Goal: Navigation & Orientation: Find specific page/section

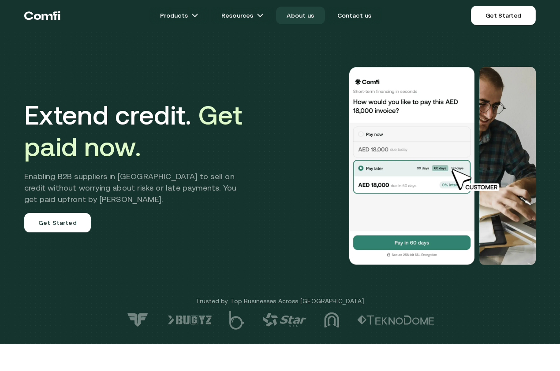
click at [293, 16] on link "About us" at bounding box center [300, 16] width 48 height 18
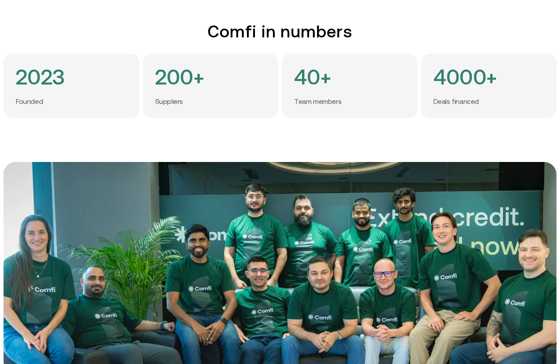
scroll to position [264, 0]
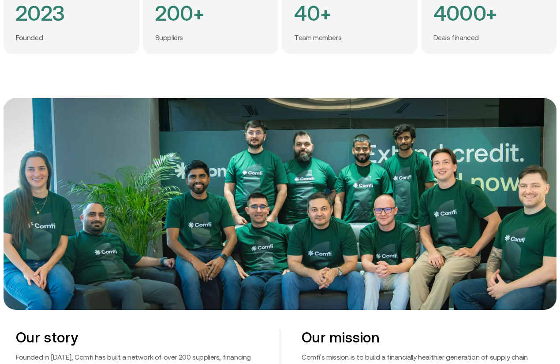
click at [450, 212] on img at bounding box center [280, 204] width 553 height 212
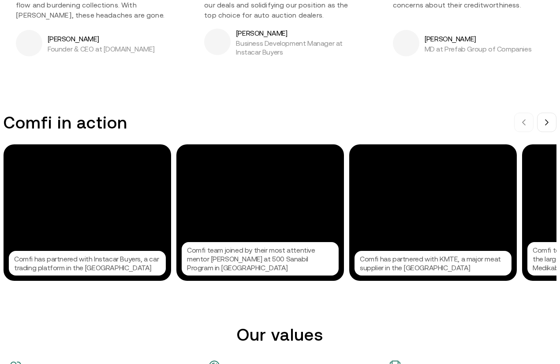
scroll to position [837, 0]
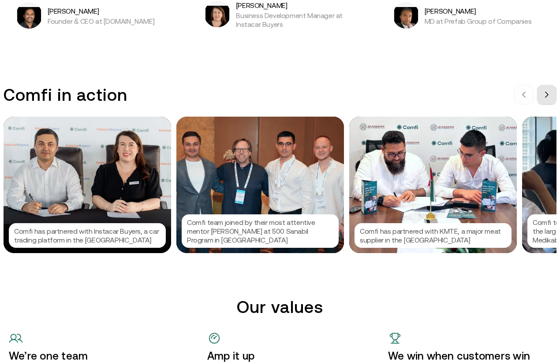
click at [548, 97] on icon at bounding box center [546, 94] width 3 height 5
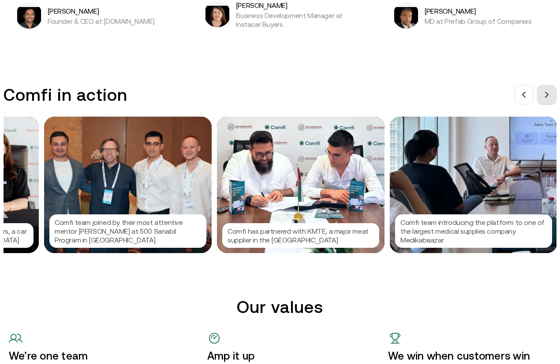
click at [548, 97] on icon at bounding box center [546, 94] width 3 height 5
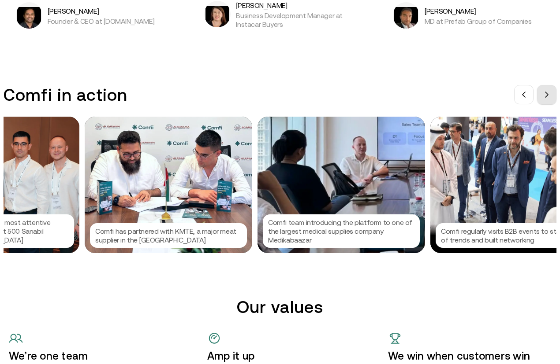
click at [548, 97] on icon at bounding box center [546, 94] width 3 height 5
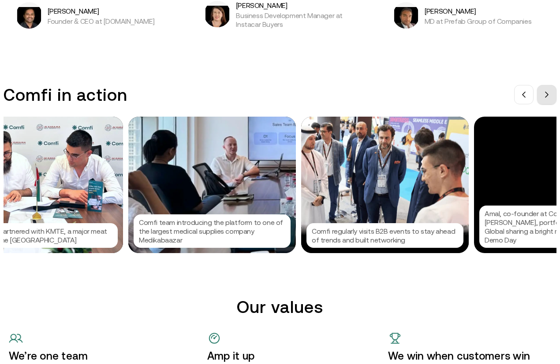
scroll to position [0, 397]
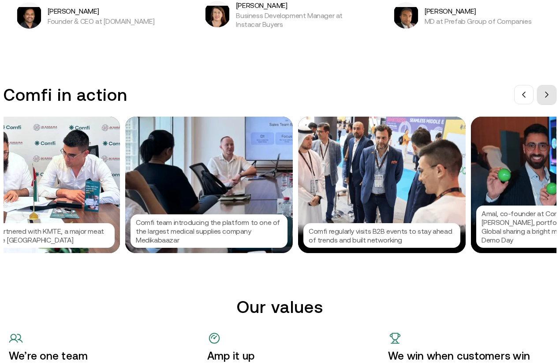
click at [548, 97] on icon at bounding box center [546, 94] width 3 height 5
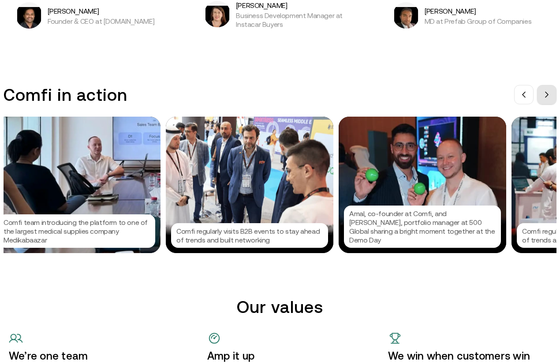
click at [548, 97] on icon at bounding box center [546, 94] width 3 height 5
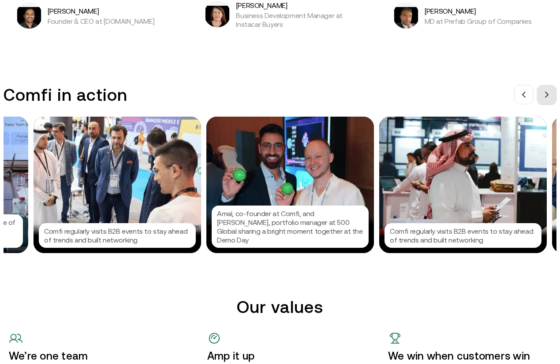
click at [548, 97] on icon at bounding box center [546, 94] width 3 height 5
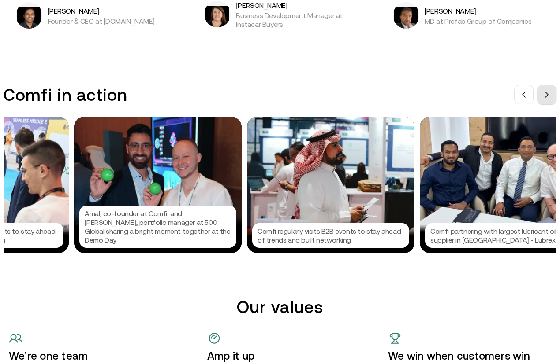
click at [548, 97] on icon at bounding box center [546, 94] width 3 height 5
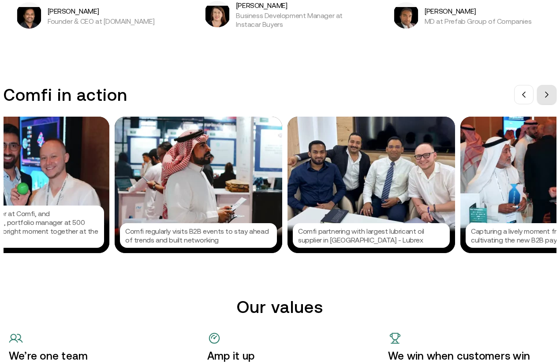
click at [550, 98] on icon at bounding box center [546, 94] width 7 height 7
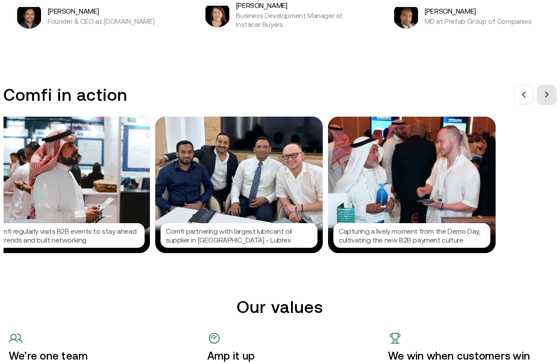
click at [550, 98] on icon at bounding box center [546, 94] width 7 height 7
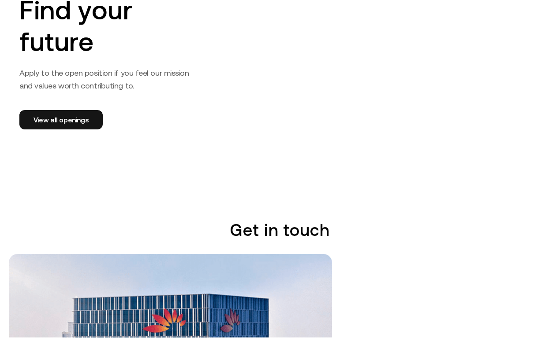
scroll to position [1454, 0]
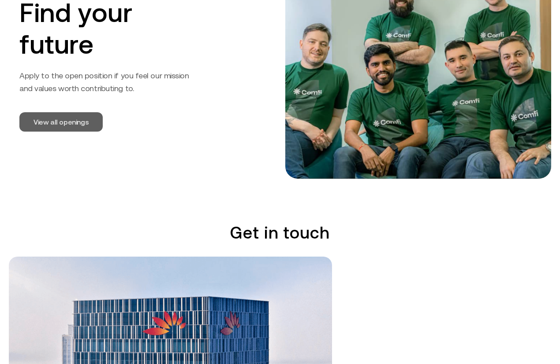
click at [55, 112] on link "View all openings" at bounding box center [60, 121] width 83 height 19
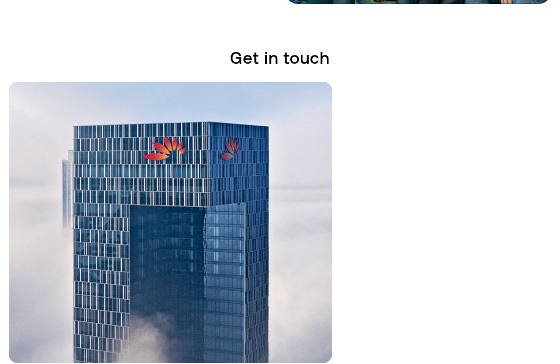
scroll to position [1630, 0]
